Goal: Information Seeking & Learning: Learn about a topic

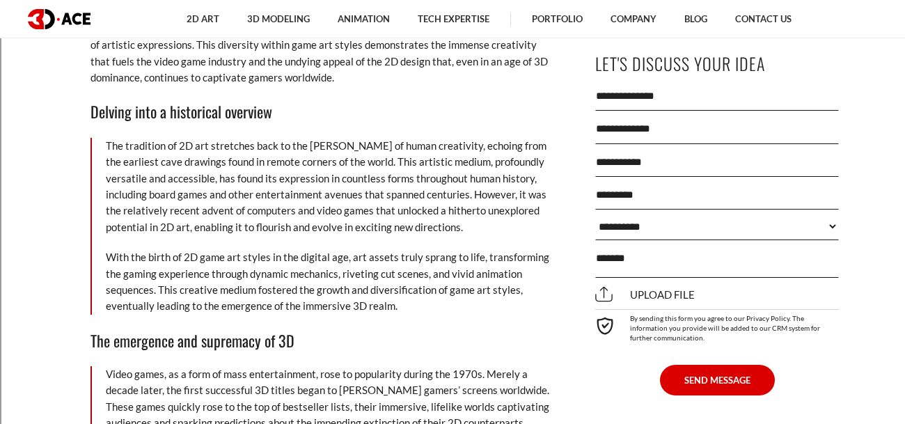
scroll to position [1875, 0]
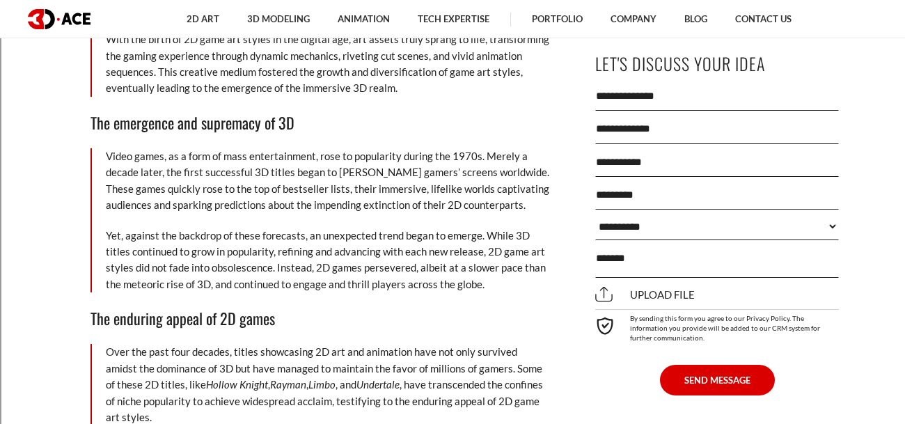
click at [491, 266] on p "Yet, against the backdrop of these forecasts, an unexpected trend began to emer…" at bounding box center [328, 260] width 444 height 65
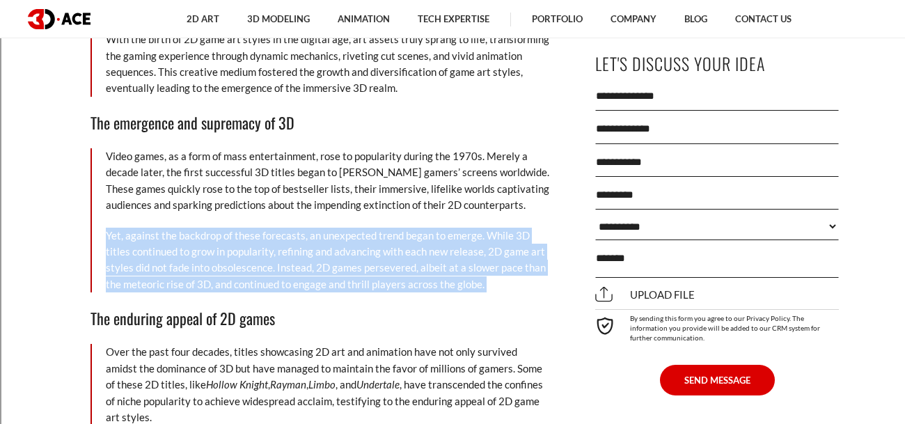
click at [491, 266] on p "Yet, against the backdrop of these forecasts, an unexpected trend began to emer…" at bounding box center [328, 260] width 444 height 65
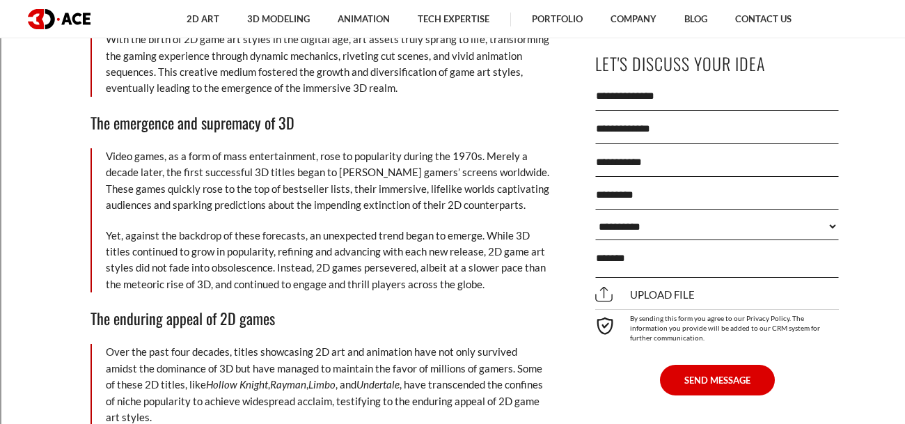
click at [463, 255] on p "Yet, against the backdrop of these forecasts, an unexpected trend began to emer…" at bounding box center [328, 260] width 444 height 65
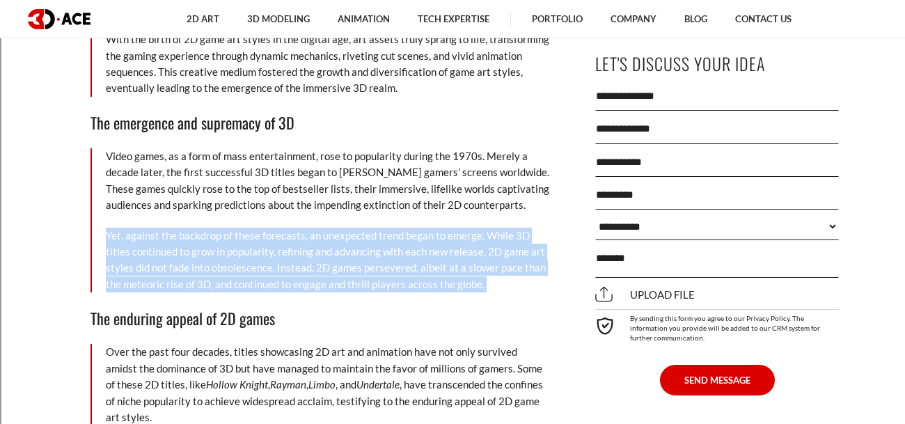
click at [463, 255] on p "Yet, against the backdrop of these forecasts, an unexpected trend began to emer…" at bounding box center [328, 260] width 444 height 65
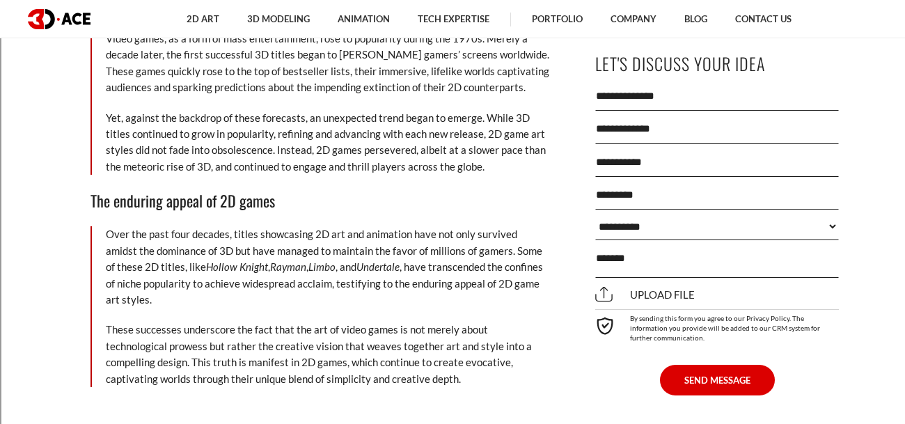
scroll to position [2001, 0]
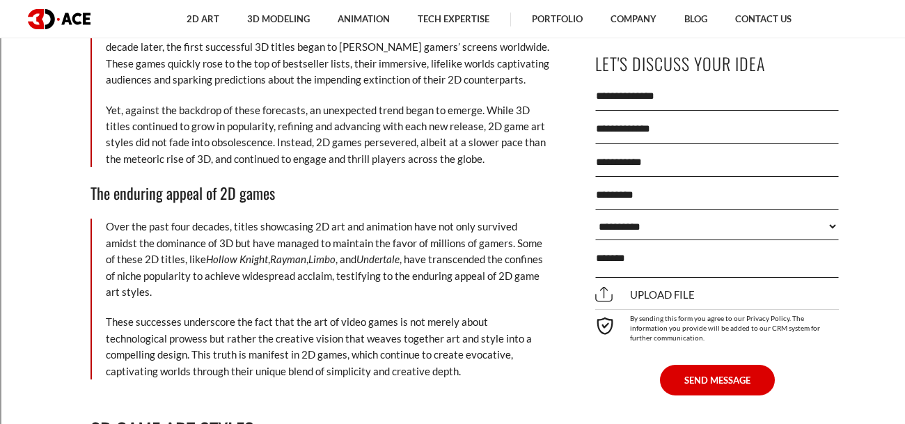
click at [463, 255] on p "Over the past four decades, titles showcasing 2D art and animation have not onl…" at bounding box center [328, 259] width 444 height 81
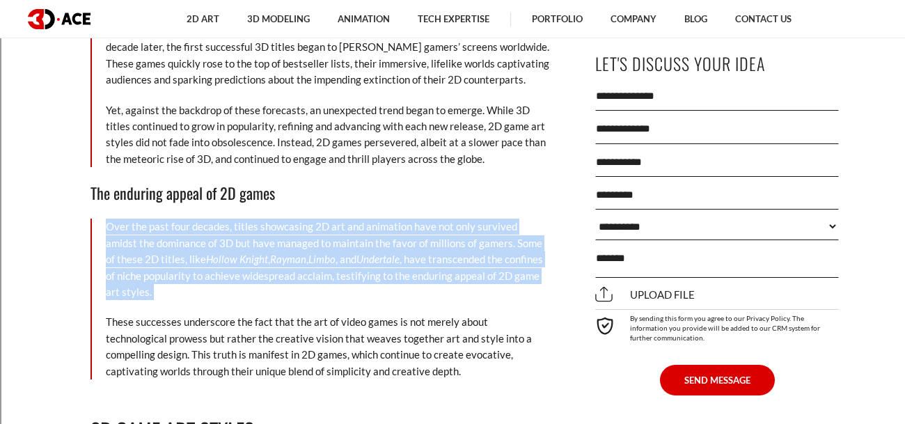
click at [463, 255] on p "Over the past four decades, titles showcasing 2D art and animation have not onl…" at bounding box center [328, 259] width 444 height 81
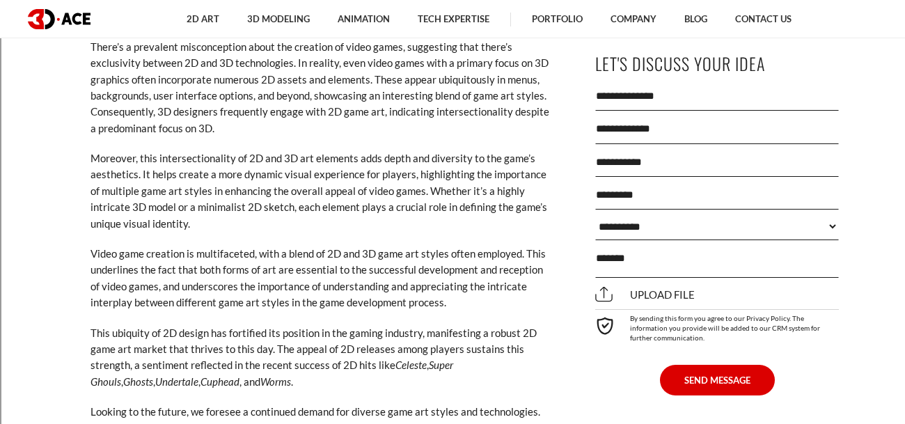
scroll to position [8310, 0]
